Goal: Transaction & Acquisition: Subscribe to service/newsletter

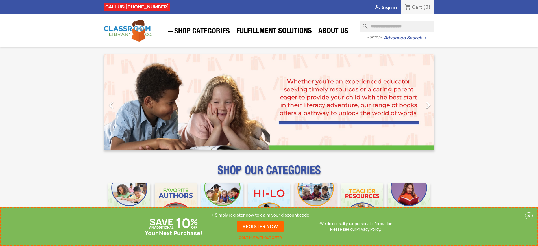
click at [261, 215] on p "+ Simply register now to claim your discount code" at bounding box center [261, 215] width 98 height 6
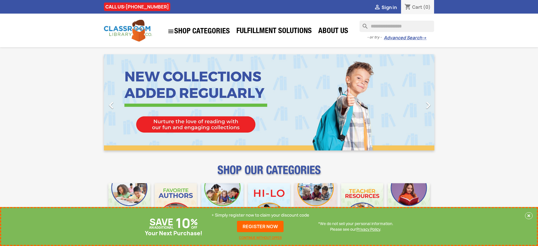
click at [261, 215] on p "+ Simply register now to claim your discount code" at bounding box center [261, 215] width 98 height 6
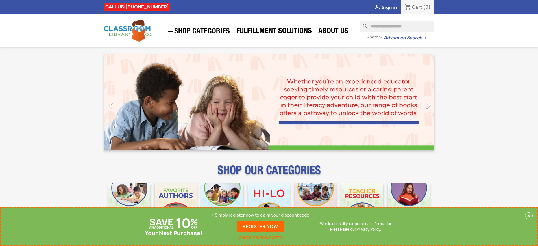
click at [261, 215] on p "+ Simply register now to claim your discount code" at bounding box center [261, 215] width 98 height 6
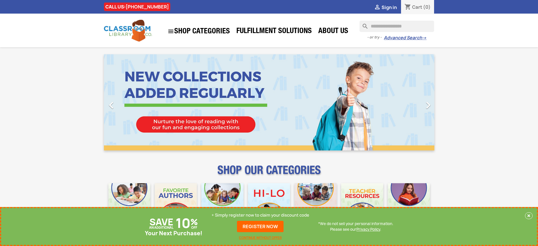
click at [261, 215] on p "+ Simply register now to claim your discount code" at bounding box center [261, 215] width 98 height 6
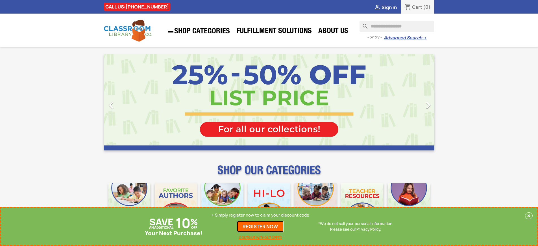
click at [261, 226] on link "REGISTER NOW" at bounding box center [260, 226] width 47 height 11
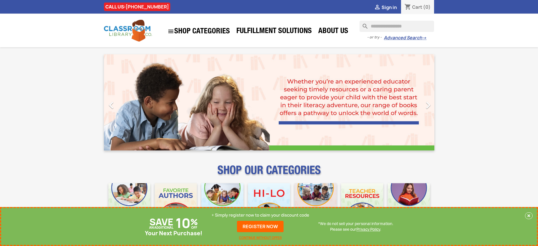
click at [261, 215] on p "+ Simply register now to claim your discount code" at bounding box center [261, 215] width 98 height 6
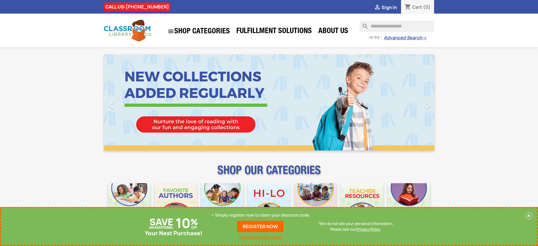
click at [261, 215] on p "+ Simply register now to claim your discount code" at bounding box center [261, 215] width 98 height 6
click at [261, 226] on link "REGISTER NOW" at bounding box center [260, 226] width 47 height 11
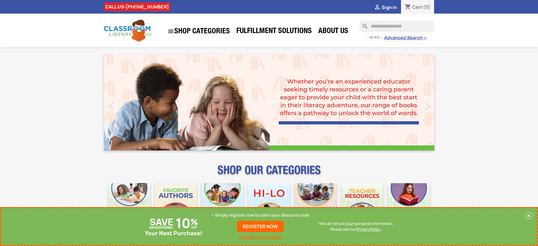
click at [261, 215] on p "+ Simply register now to claim your discount code" at bounding box center [261, 215] width 98 height 6
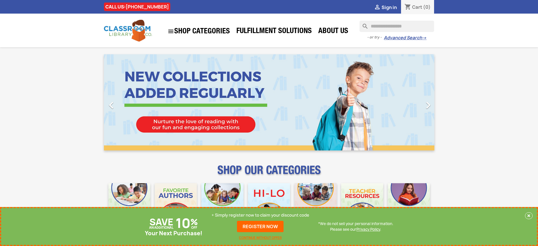
click at [261, 215] on p "+ Simply register now to claim your discount code" at bounding box center [261, 215] width 98 height 6
click at [261, 226] on link "REGISTER NOW" at bounding box center [260, 226] width 47 height 11
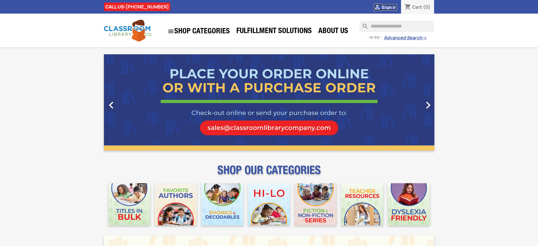
click at [389, 7] on span "Sign in" at bounding box center [389, 7] width 15 height 6
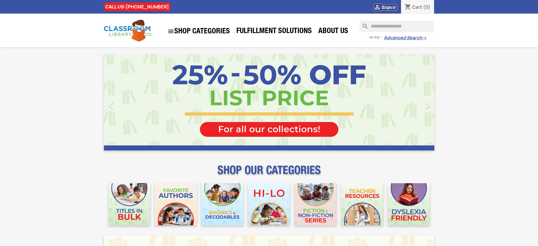
click at [389, 7] on span "Sign in" at bounding box center [389, 7] width 15 height 6
